Goal: Information Seeking & Learning: Learn about a topic

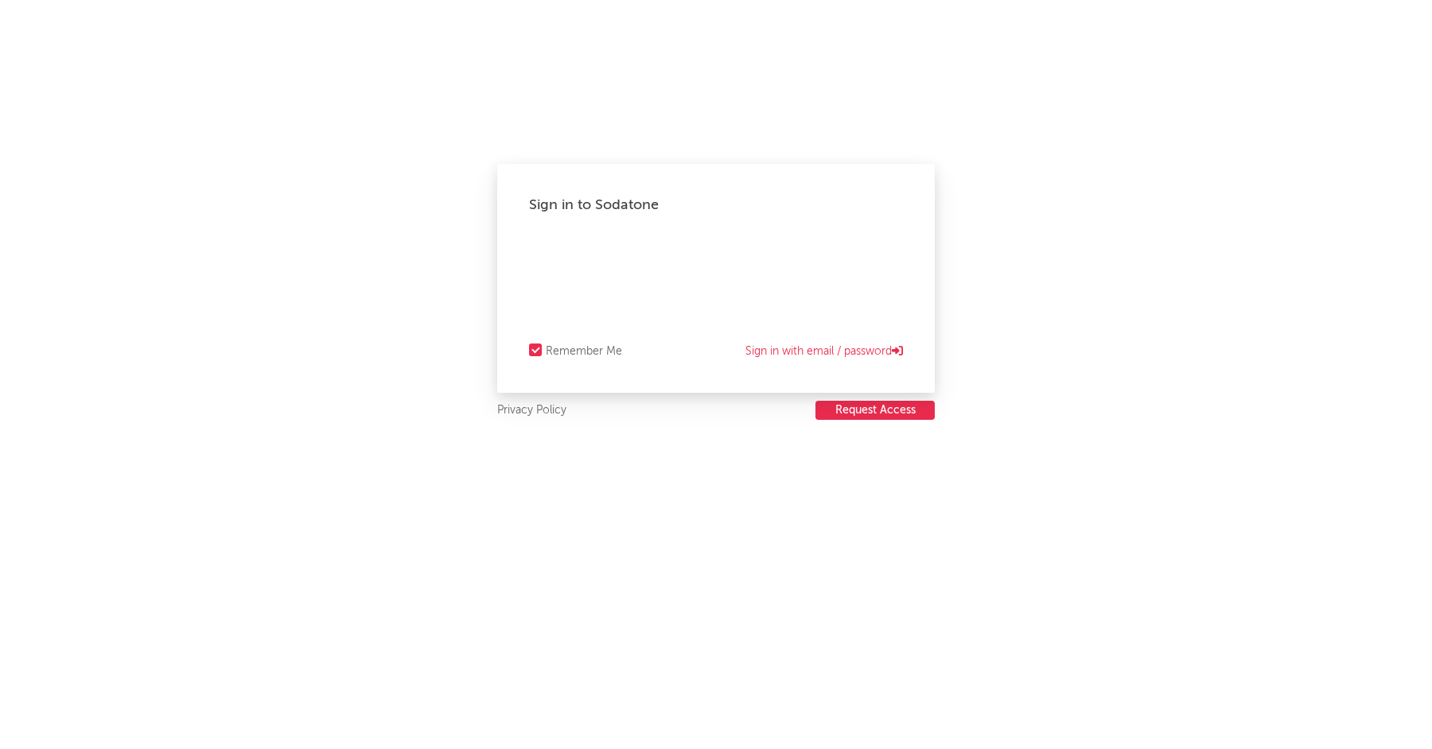
select select "recorded_music"
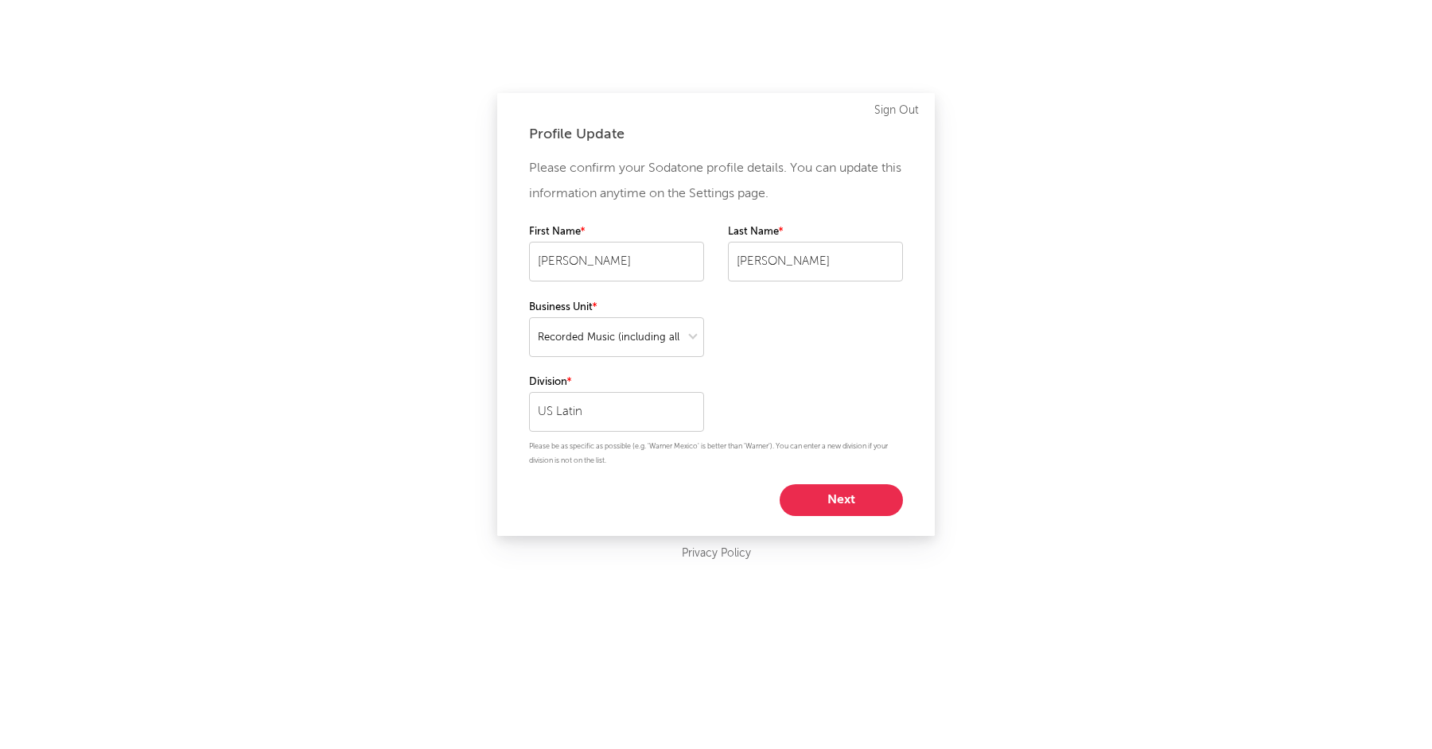
click at [810, 496] on button "Next" at bounding box center [841, 500] width 123 height 32
select select "manager"
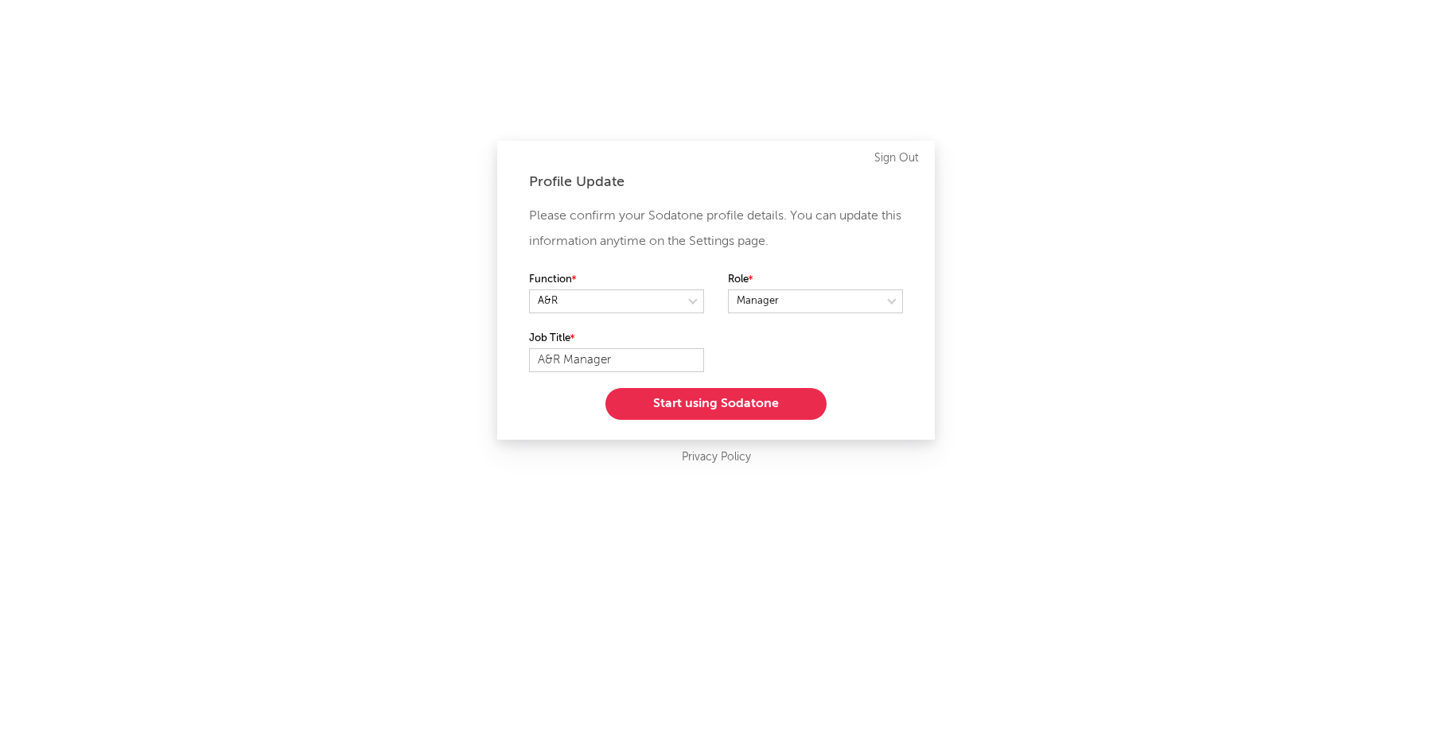
click at [693, 403] on button "Start using Sodatone" at bounding box center [715, 404] width 221 height 32
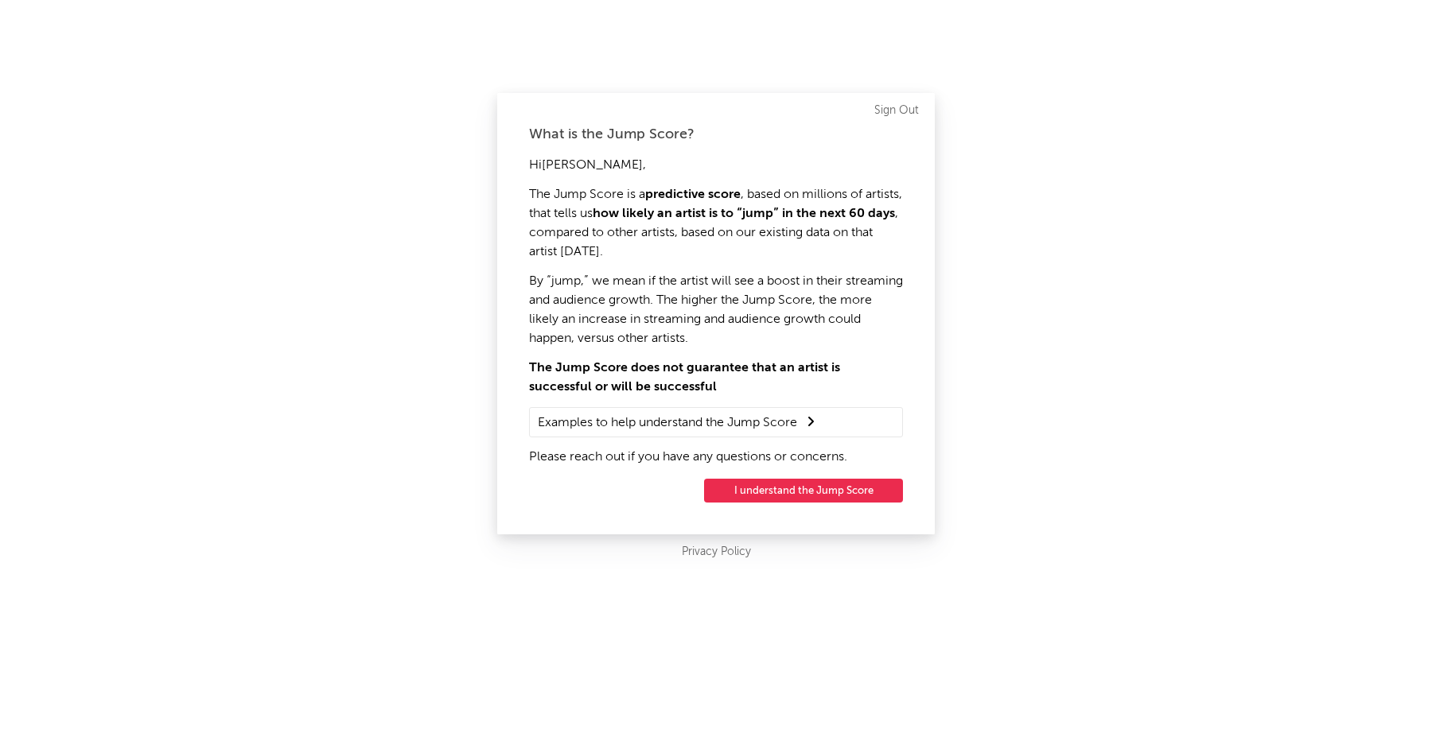
click at [757, 486] on button "I understand the Jump Score" at bounding box center [803, 491] width 199 height 24
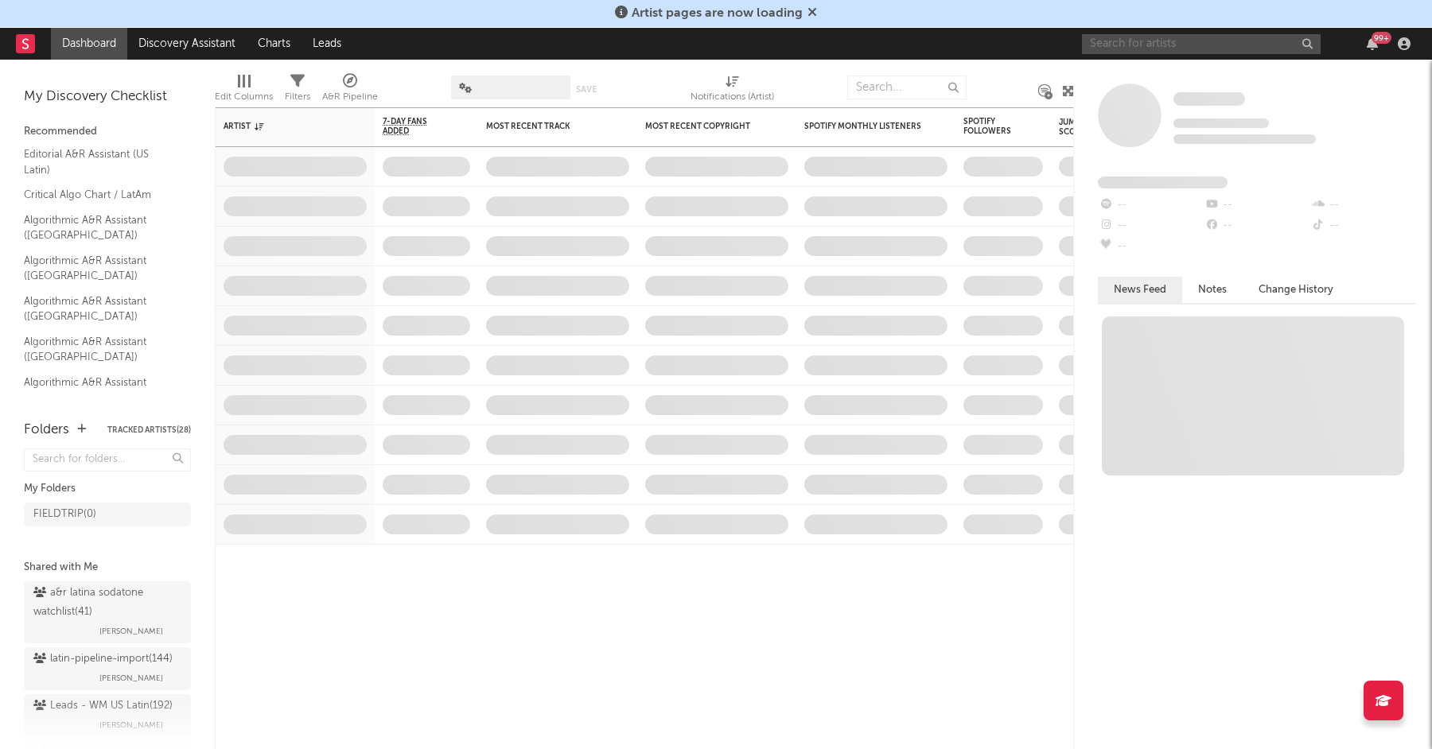
click at [1106, 41] on input "text" at bounding box center [1201, 44] width 239 height 20
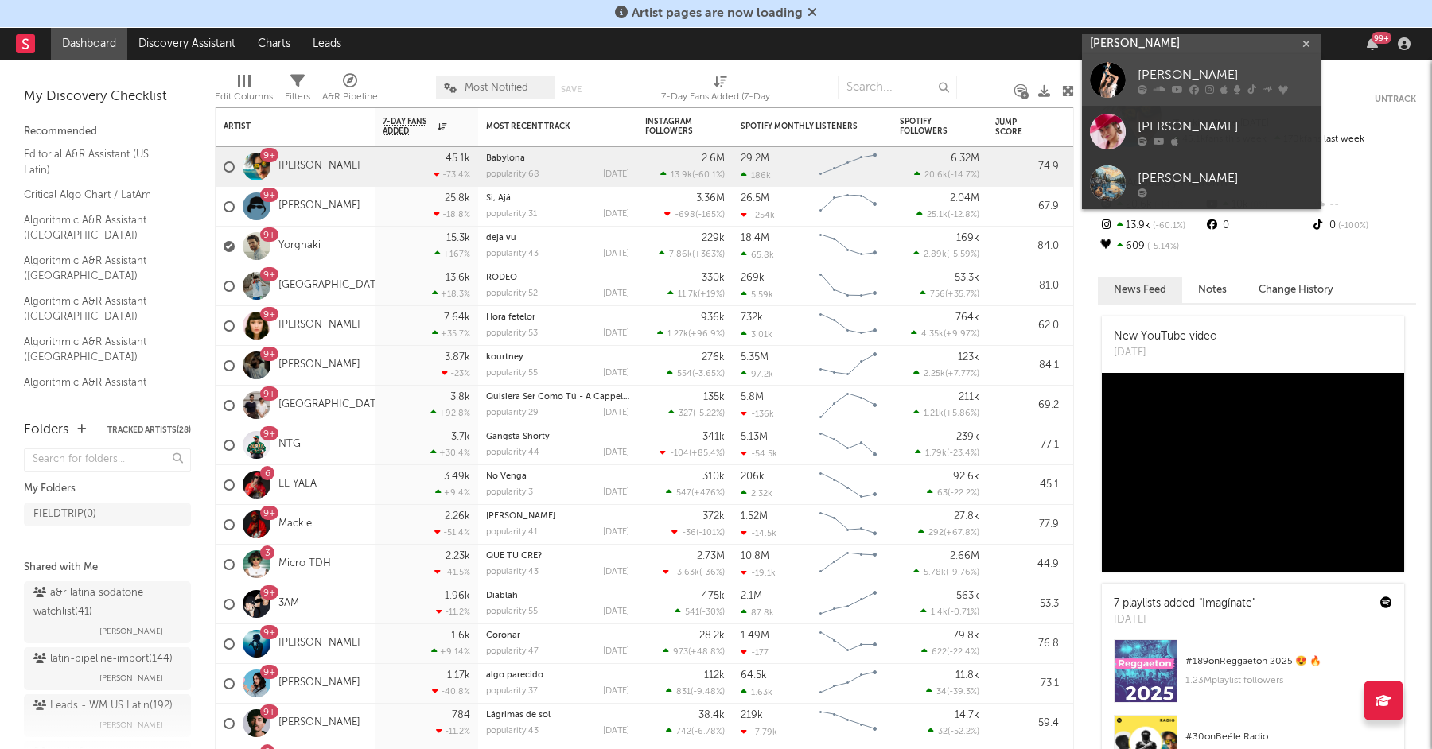
type input "sofia reyes"
click at [1161, 74] on div "Sofía Reyes" at bounding box center [1225, 75] width 175 height 19
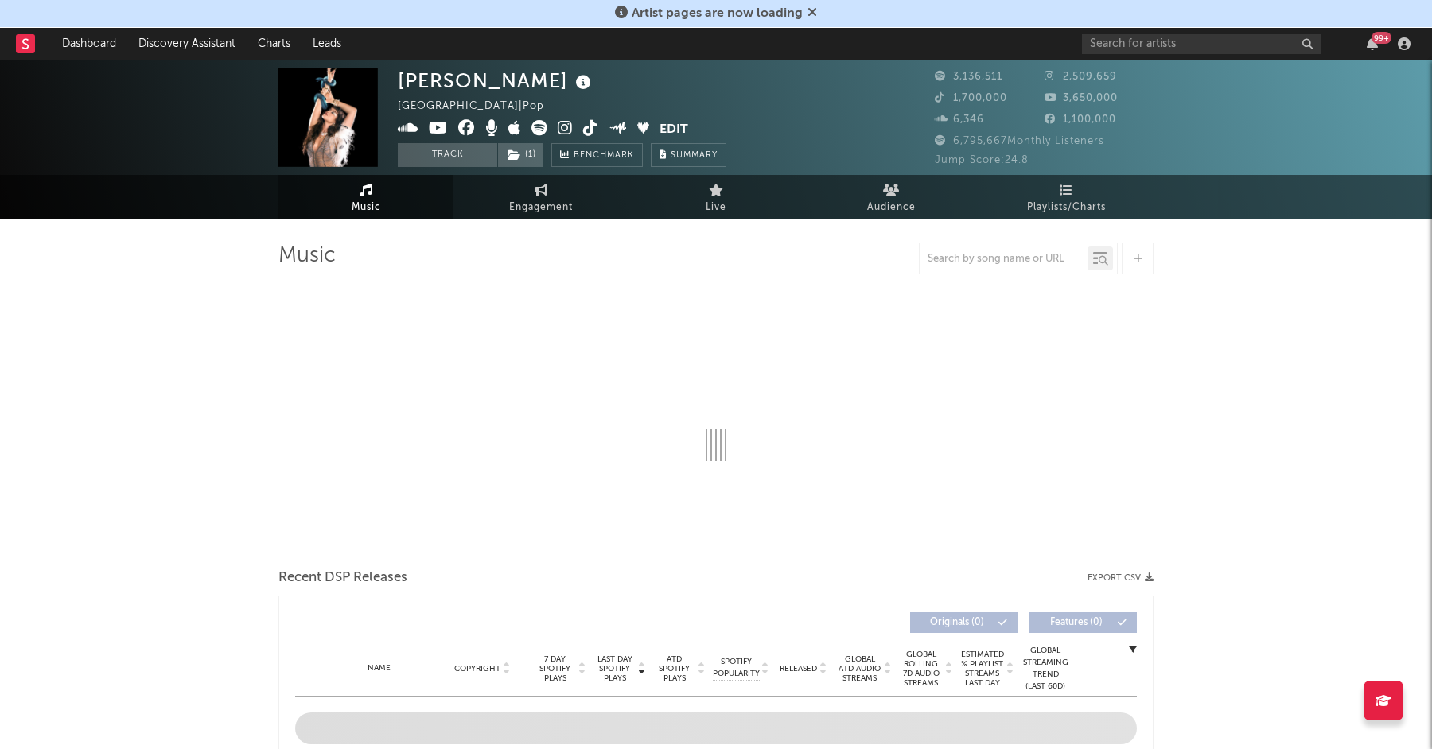
select select "6m"
